Goal: Navigation & Orientation: Find specific page/section

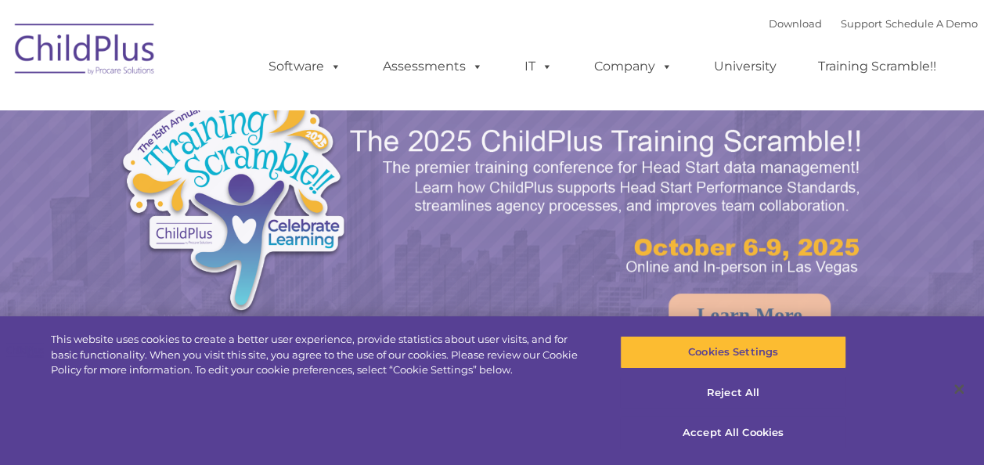
select select "MEDIUM"
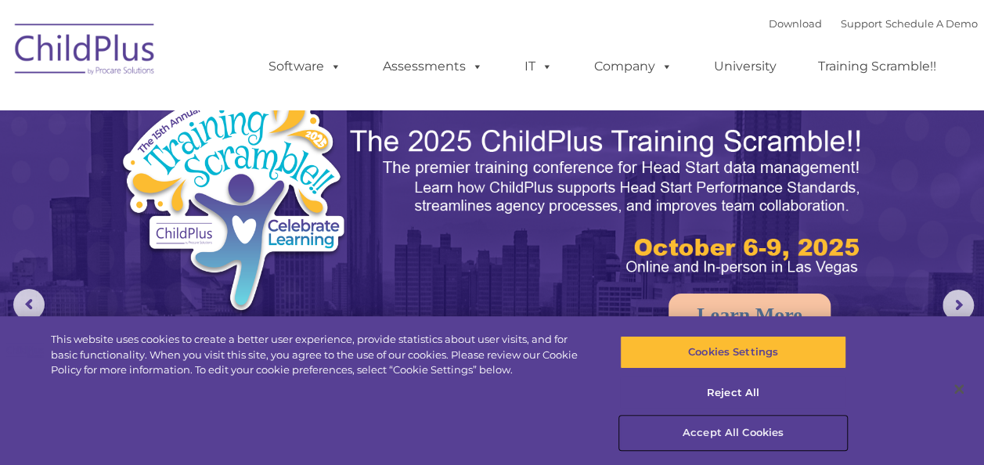
click at [715, 427] on button "Accept All Cookies" at bounding box center [733, 432] width 226 height 33
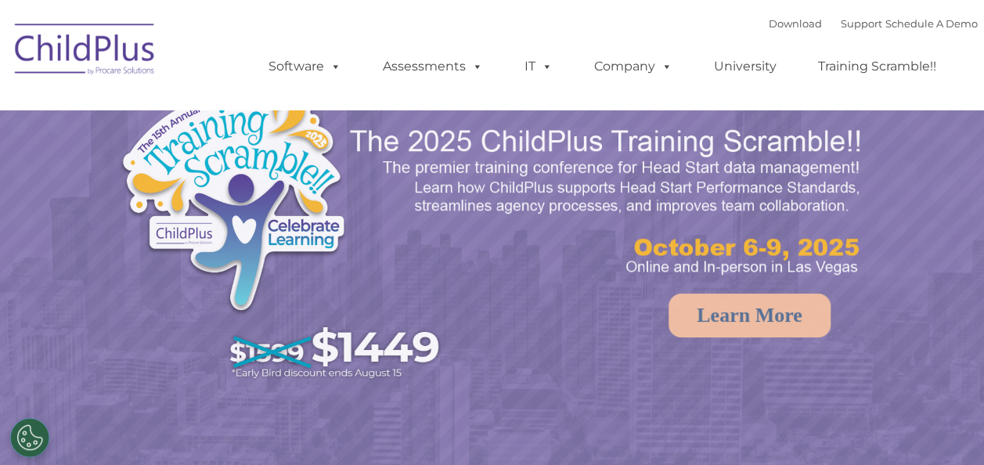
select select "MEDIUM"
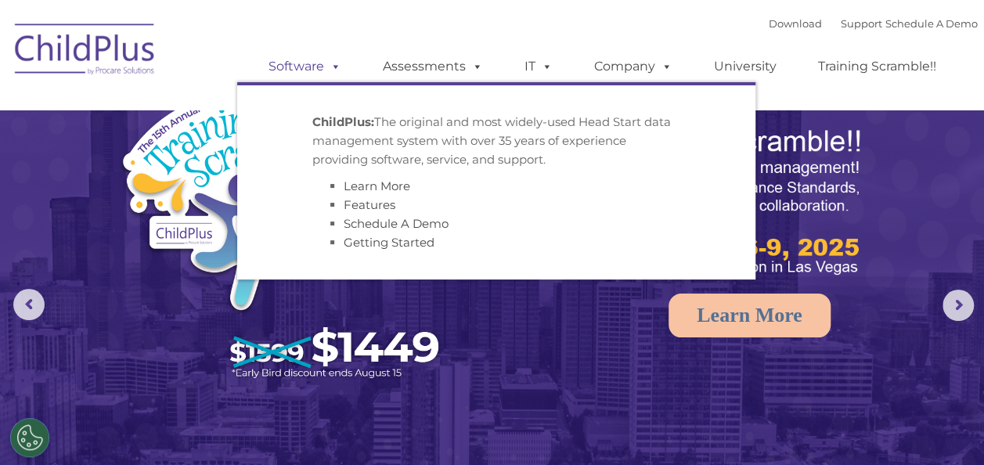
click at [330, 70] on span at bounding box center [332, 66] width 17 height 15
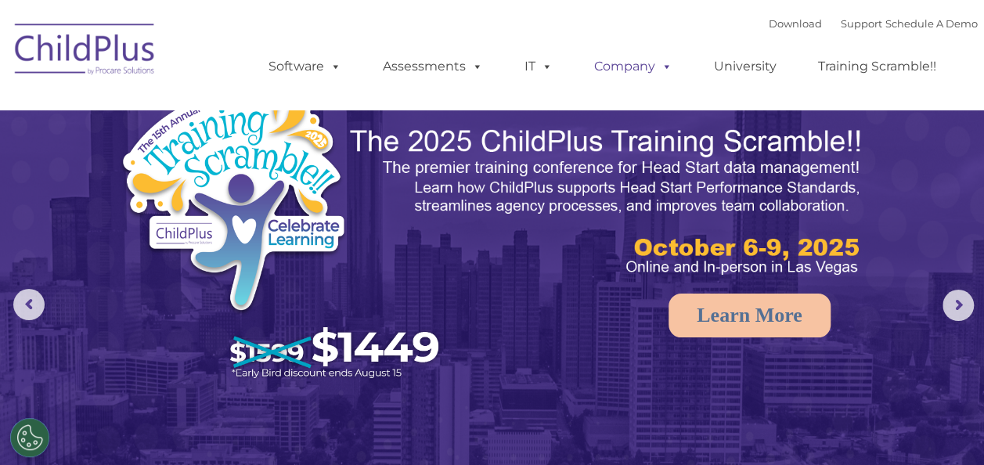
click at [639, 74] on link "Company" at bounding box center [633, 66] width 110 height 31
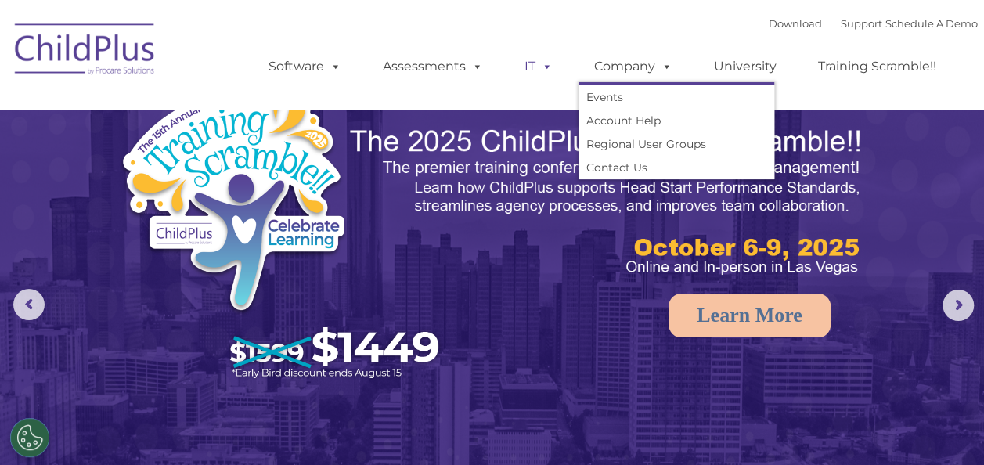
click at [553, 66] on link "IT" at bounding box center [538, 66] width 59 height 31
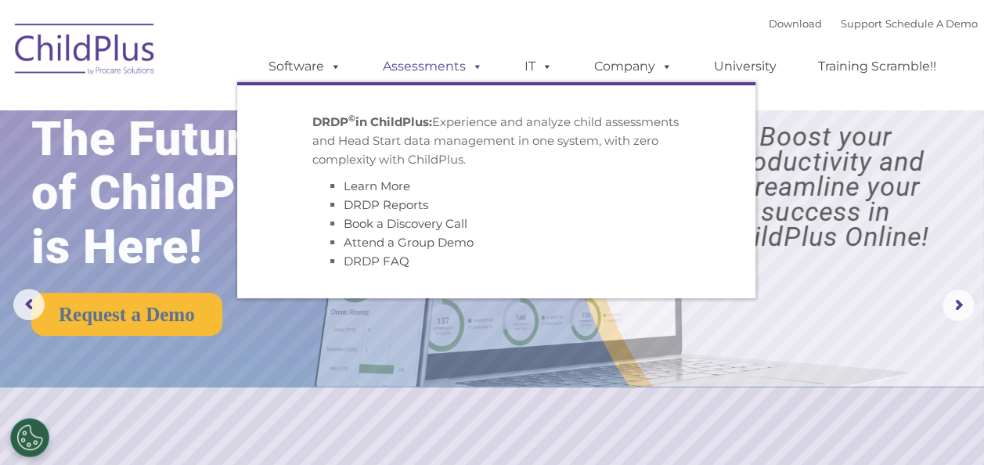
click at [452, 66] on link "Assessments" at bounding box center [432, 66] width 131 height 31
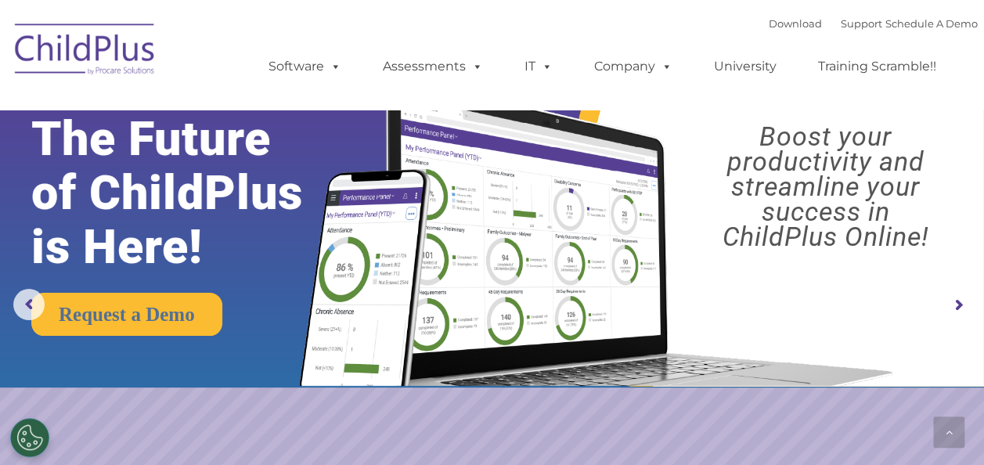
scroll to position [563, 0]
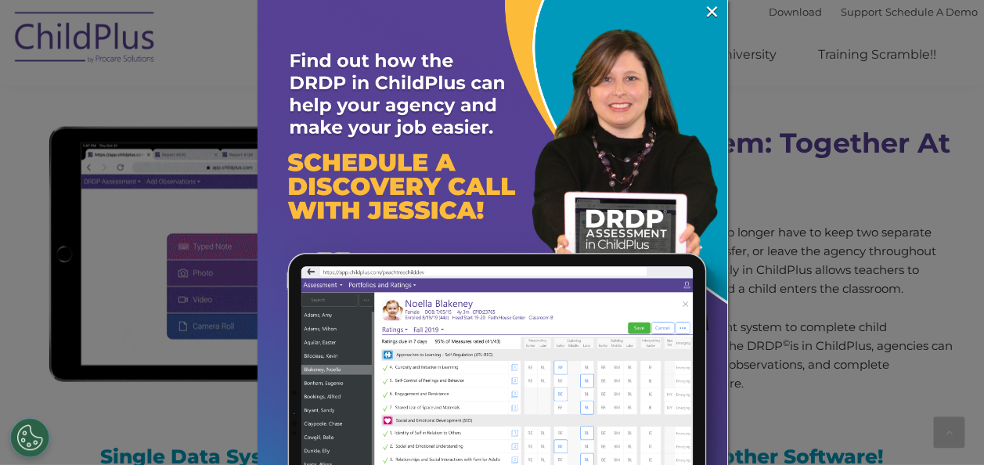
scroll to position [1391, 0]
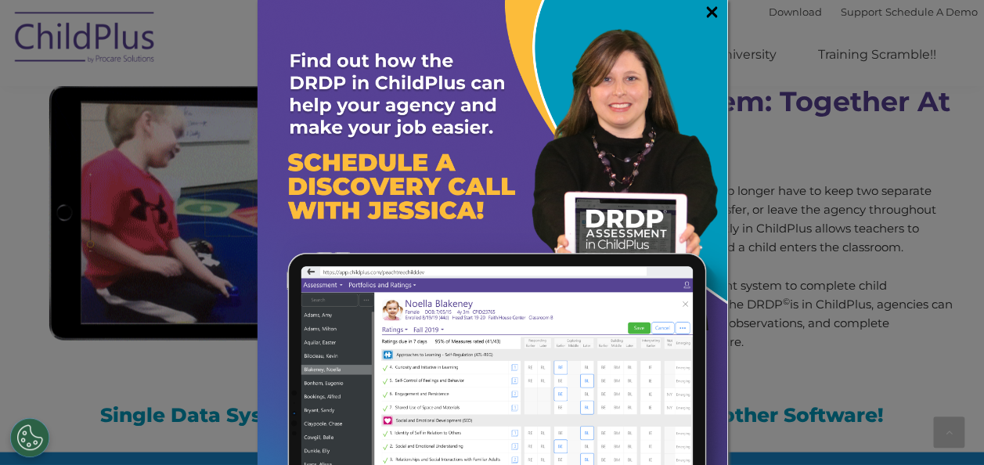
click at [703, 20] on link "×" at bounding box center [712, 12] width 18 height 16
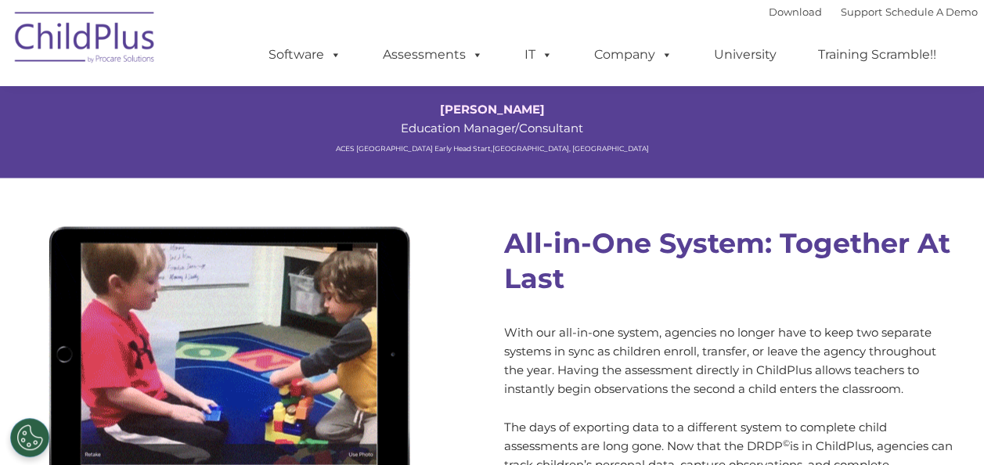
scroll to position [0, 0]
